Goal: Task Accomplishment & Management: Manage account settings

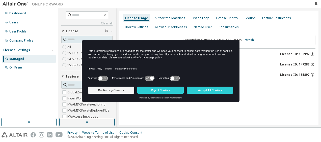
click at [27, 94] on div "Dashboard Users User Profile Company Profile License Settings Managed On Prem" at bounding box center [29, 63] width 56 height 109
click at [4, 84] on div "Dashboard Users User Profile Company Profile License Settings Managed On Prem" at bounding box center [29, 63] width 56 height 109
click at [123, 90] on button "Confirm my Choices" at bounding box center [111, 90] width 46 height 7
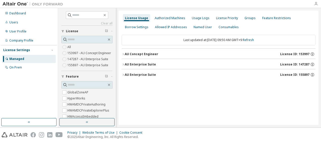
click at [315, 3] on icon "button" at bounding box center [316, 4] width 4 height 4
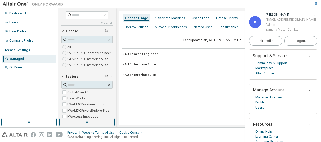
click at [312, 16] on icon "button" at bounding box center [313, 15] width 3 height 3
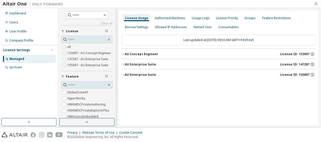
click at [316, 5] on icon "button" at bounding box center [316, 4] width 4 height 4
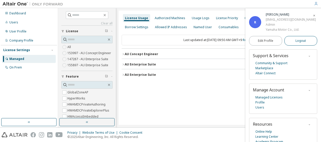
click at [297, 42] on span "Logout" at bounding box center [300, 40] width 10 height 5
